Goal: Task Accomplishment & Management: Use online tool/utility

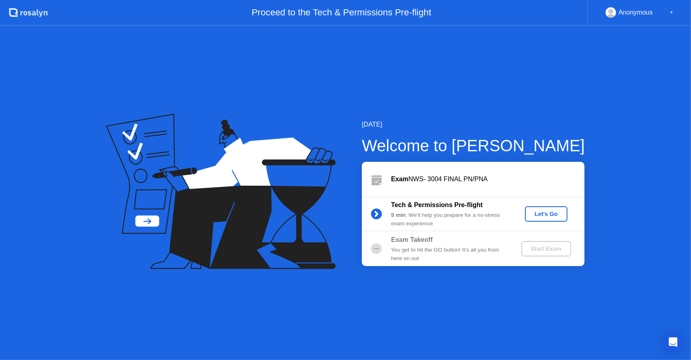
click at [515, 312] on div "[DATE] Welcome to [PERSON_NAME] Exam NWS- 3004 FINAL PN/PNA Tech & Permissions …" at bounding box center [345, 193] width 691 height 334
click at [553, 216] on div "Let's Go" at bounding box center [546, 214] width 36 height 6
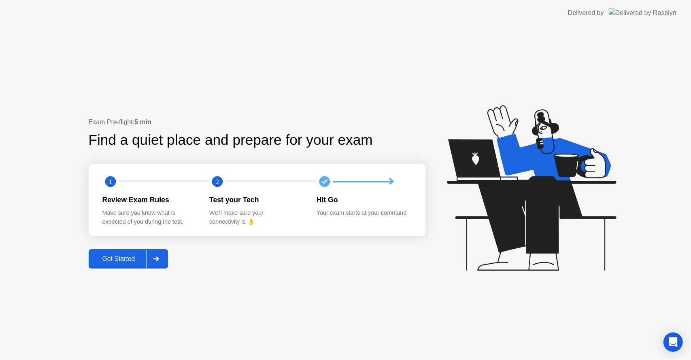
click at [128, 255] on div "Get Started" at bounding box center [118, 258] width 55 height 7
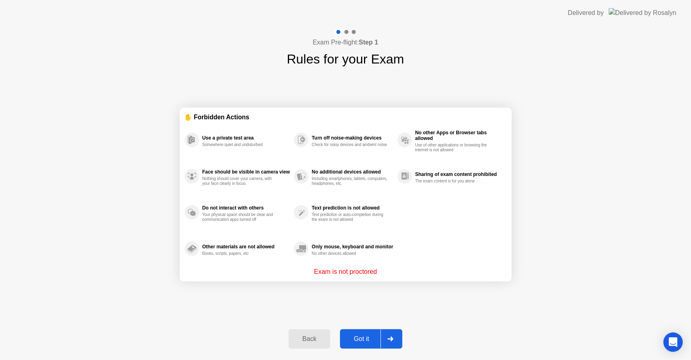
click at [375, 343] on div "Got it" at bounding box center [361, 338] width 38 height 7
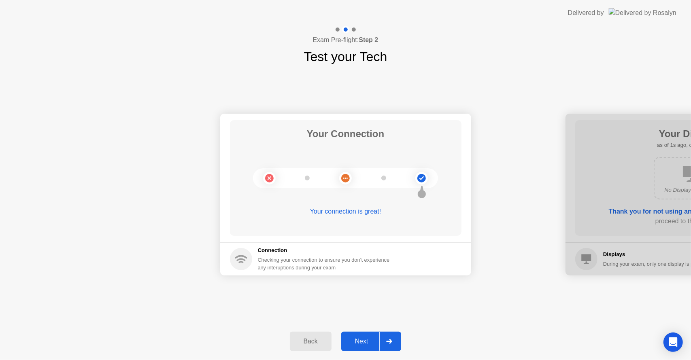
click at [367, 339] on div "Next" at bounding box center [362, 341] width 36 height 7
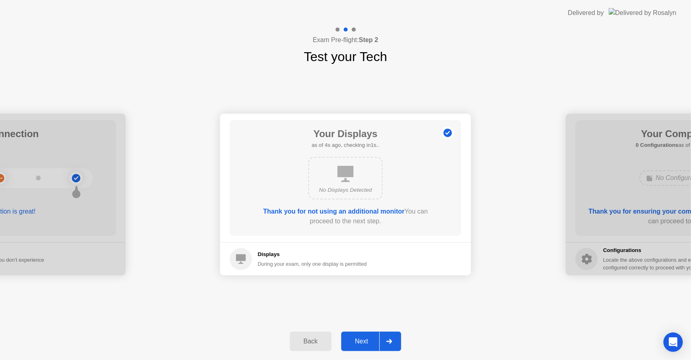
click at [366, 341] on div "Next" at bounding box center [362, 341] width 36 height 7
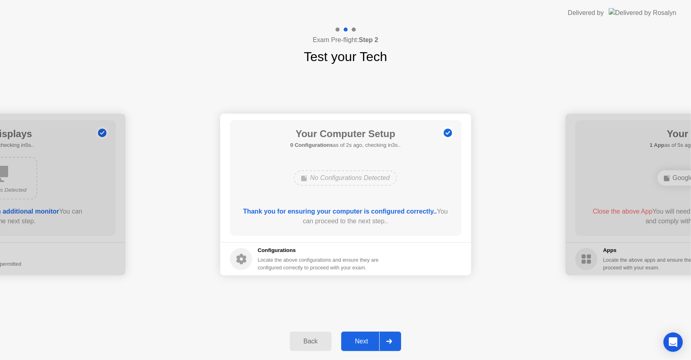
click at [365, 338] on div "Next" at bounding box center [362, 341] width 36 height 7
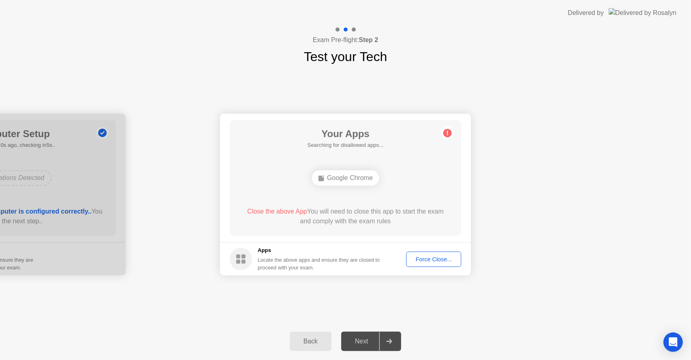
click at [434, 258] on div "Force Close..." at bounding box center [433, 259] width 49 height 6
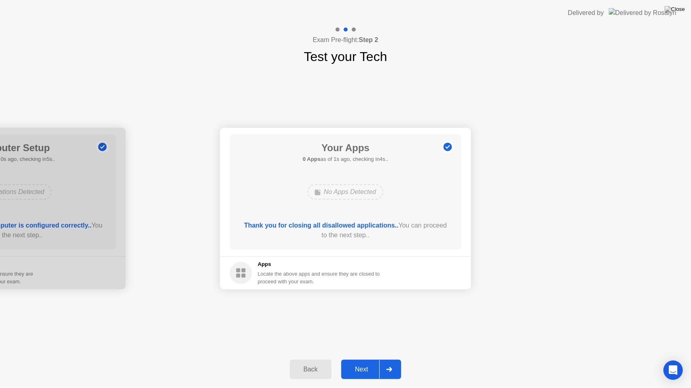
click at [359, 360] on div "Next" at bounding box center [362, 369] width 36 height 7
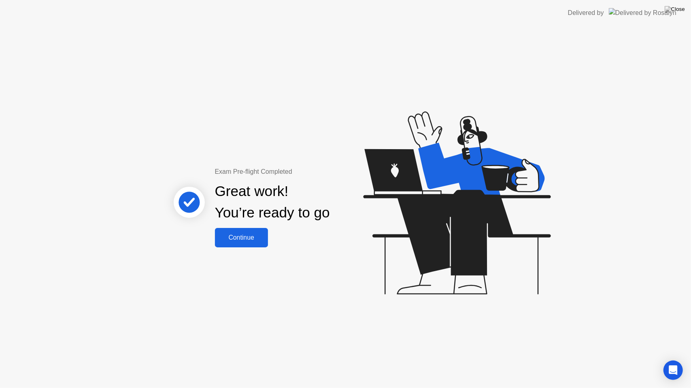
click at [251, 239] on div "Continue" at bounding box center [241, 237] width 48 height 7
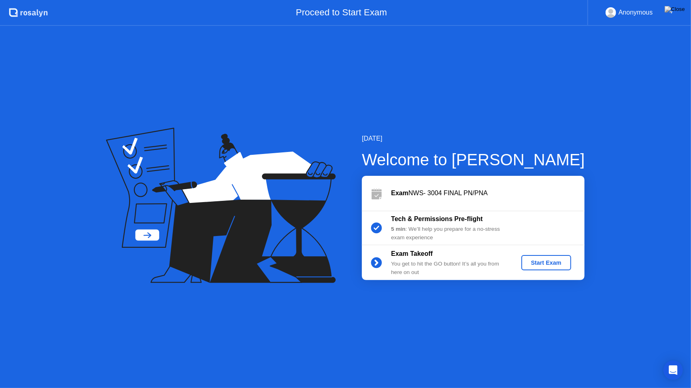
click at [553, 265] on div "Start Exam" at bounding box center [545, 263] width 43 height 6
